Goal: Navigation & Orientation: Find specific page/section

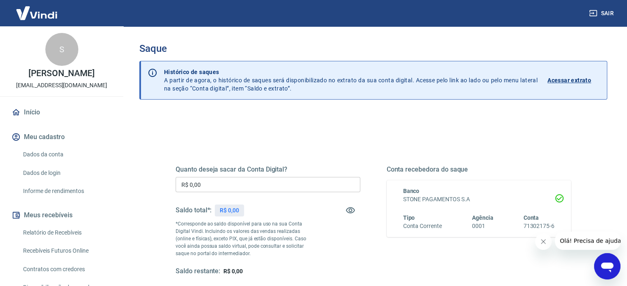
click at [42, 12] on img at bounding box center [37, 12] width 54 height 25
